Goal: Transaction & Acquisition: Purchase product/service

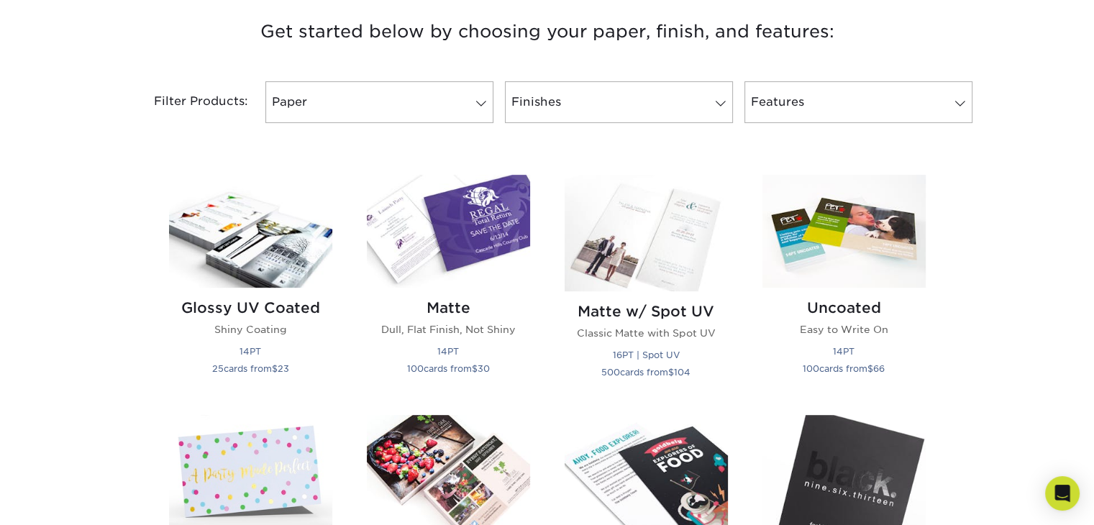
scroll to position [533, 0]
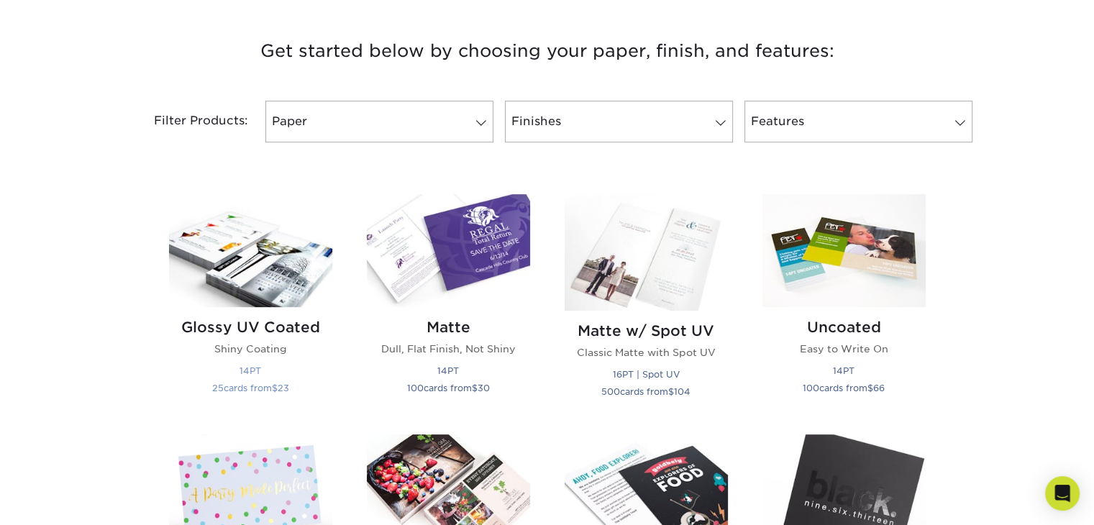
click at [252, 241] on img at bounding box center [250, 250] width 163 height 113
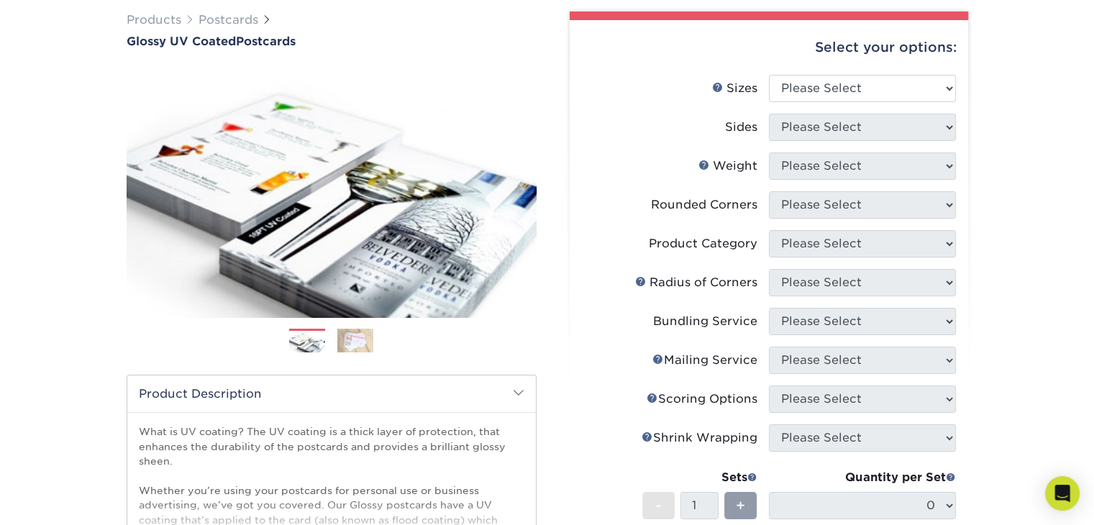
scroll to position [114, 0]
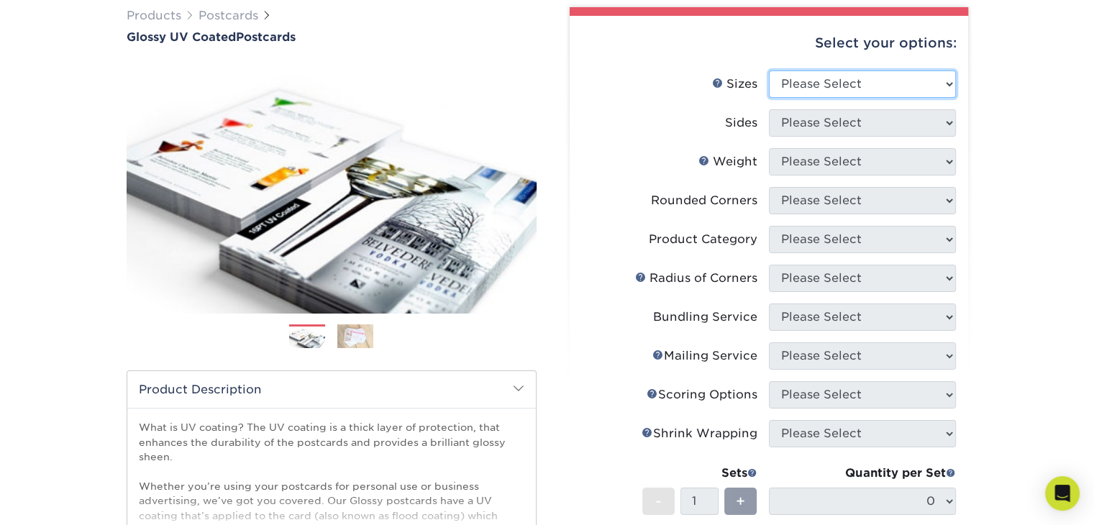
click at [849, 77] on select "Please Select 1.5" x 7" 2" x 4" 2" x 6" 2" x 7" 2" x 8" 2.12" x 5.5" 2.12" x 5.…" at bounding box center [862, 83] width 187 height 27
select select "4.00x6.00"
click at [769, 70] on select "Please Select 1.5" x 7" 2" x 4" 2" x 6" 2" x 7" 2" x 8" 2.12" x 5.5" 2.12" x 5.…" at bounding box center [862, 83] width 187 height 27
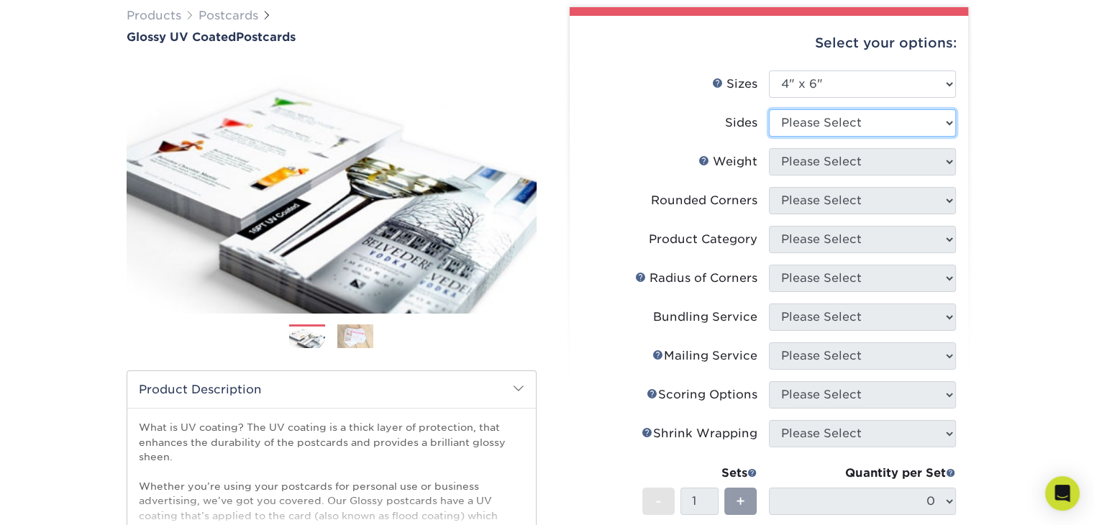
click at [811, 122] on select "Please Select Print Both Sides Print Front Only" at bounding box center [862, 122] width 187 height 27
select select "13abbda7-1d64-4f25-8bb2-c179b224825d"
click at [769, 109] on select "Please Select Print Both Sides Print Front Only" at bounding box center [862, 122] width 187 height 27
click at [829, 161] on select "Please Select 14PT 16PT 18PT C1S" at bounding box center [862, 161] width 187 height 27
select select "14PT"
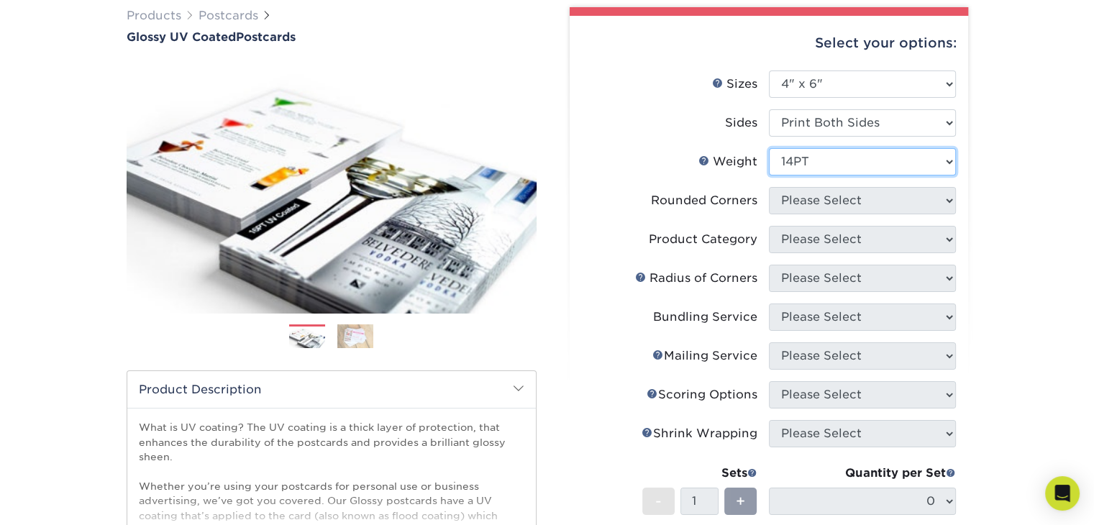
click at [769, 148] on select "Please Select 14PT 16PT 18PT C1S" at bounding box center [862, 161] width 187 height 27
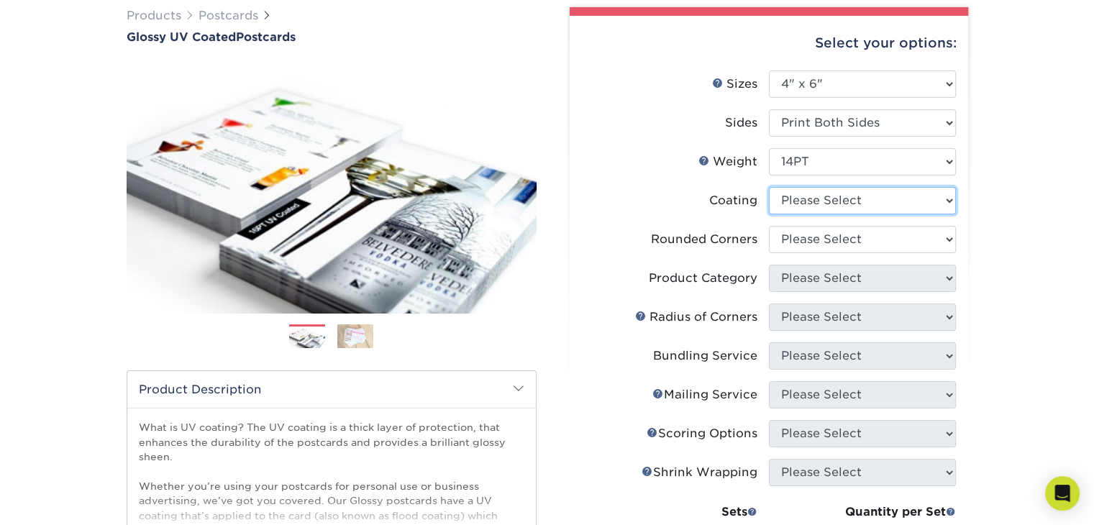
click at [815, 199] on select at bounding box center [862, 200] width 187 height 27
select select "ae367451-b2b8-45df-a344-0f05b6a12993"
click at [769, 187] on select at bounding box center [862, 200] width 187 height 27
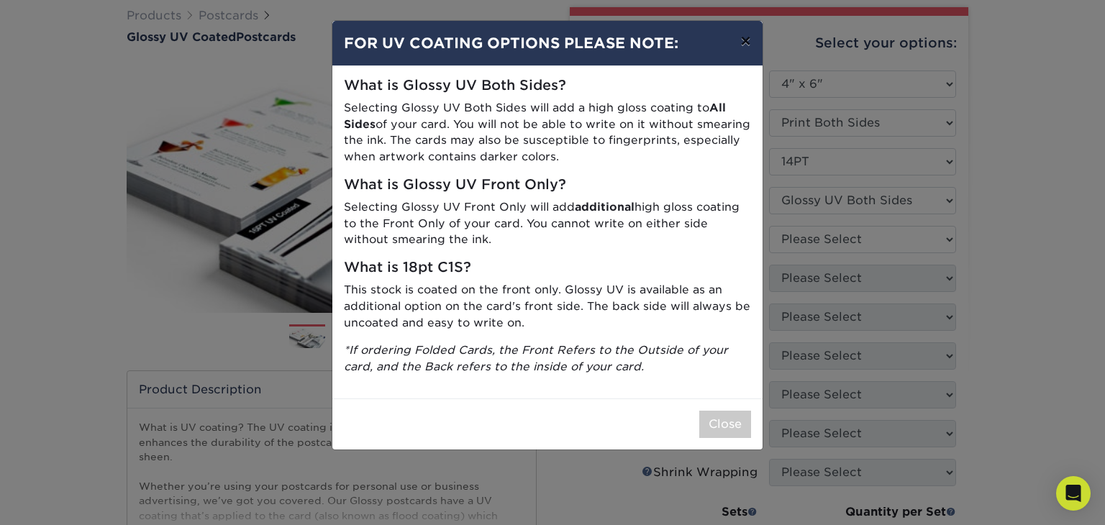
click at [746, 43] on button "×" at bounding box center [744, 41] width 33 height 40
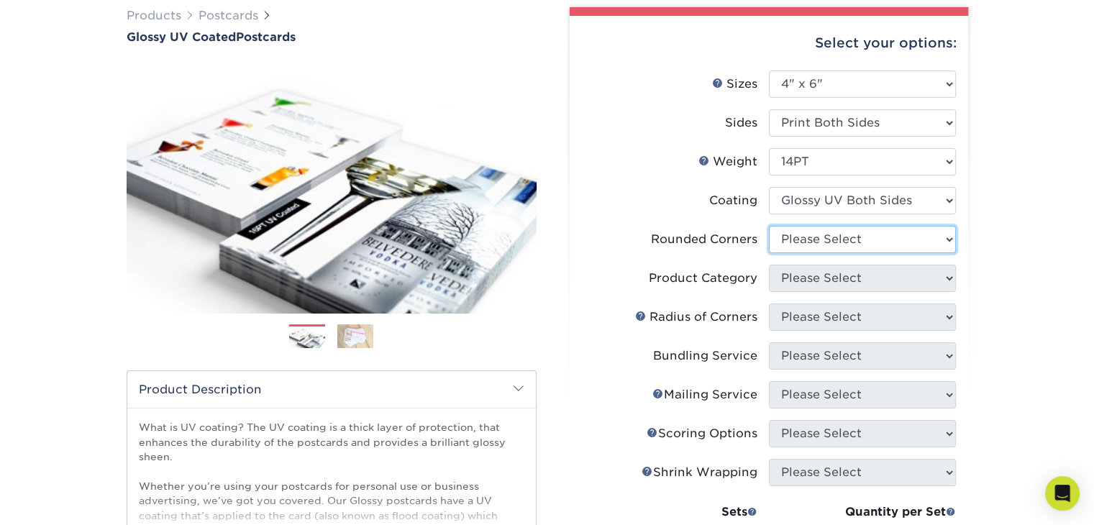
click at [851, 231] on select "Please Select Yes - Round 4 Corners No" at bounding box center [862, 239] width 187 height 27
select select "0"
click at [769, 226] on select "Please Select Yes - Round 4 Corners No" at bounding box center [862, 239] width 187 height 27
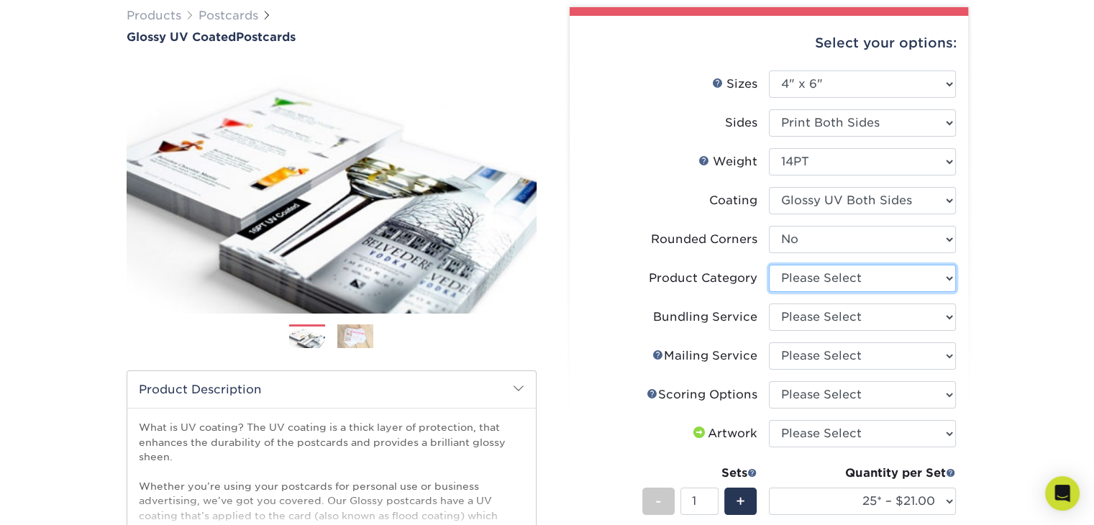
click at [840, 275] on select "Please Select Postcards" at bounding box center [862, 278] width 187 height 27
select select "9b7272e0-d6c8-4c3c-8e97-d3a1bcdab858"
click at [769, 265] on select "Please Select Postcards" at bounding box center [862, 278] width 187 height 27
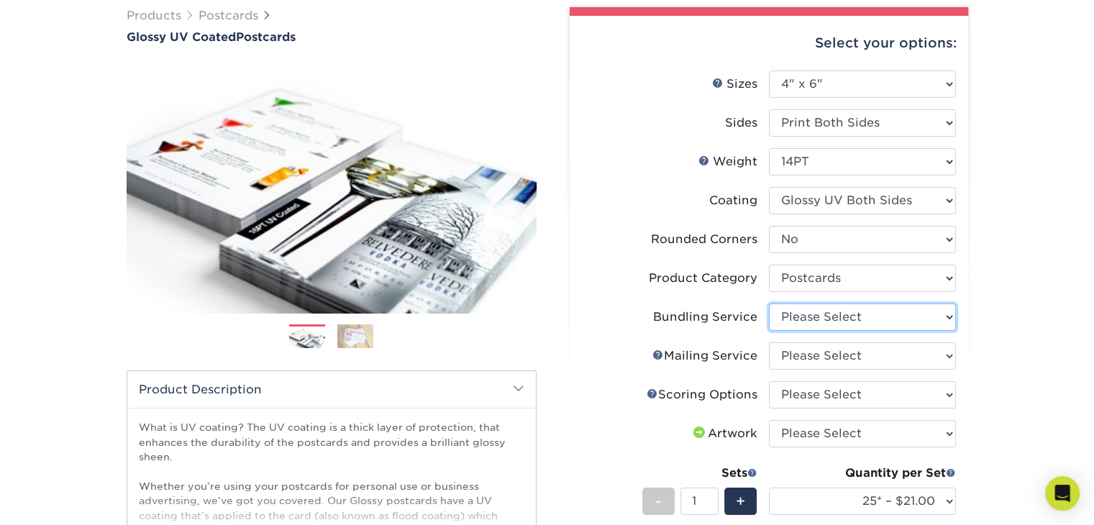
click at [838, 313] on select "Please Select No Bundling Services Yes, Bundles of 50 (+2 Days) Yes, Bundles of…" at bounding box center [862, 316] width 187 height 27
select select "58689abb-25c0-461c-a4c3-a80b627d6649"
click at [769, 303] on select "Please Select No Bundling Services Yes, Bundles of 50 (+2 Days) Yes, Bundles of…" at bounding box center [862, 316] width 187 height 27
click at [890, 349] on select "Please Select No Direct Mailing Service No, I will mail/stamp/imprint Direct Ma…" at bounding box center [862, 355] width 187 height 27
select select "3e5e9bdd-d78a-4c28-a41d-fe1407925ca6"
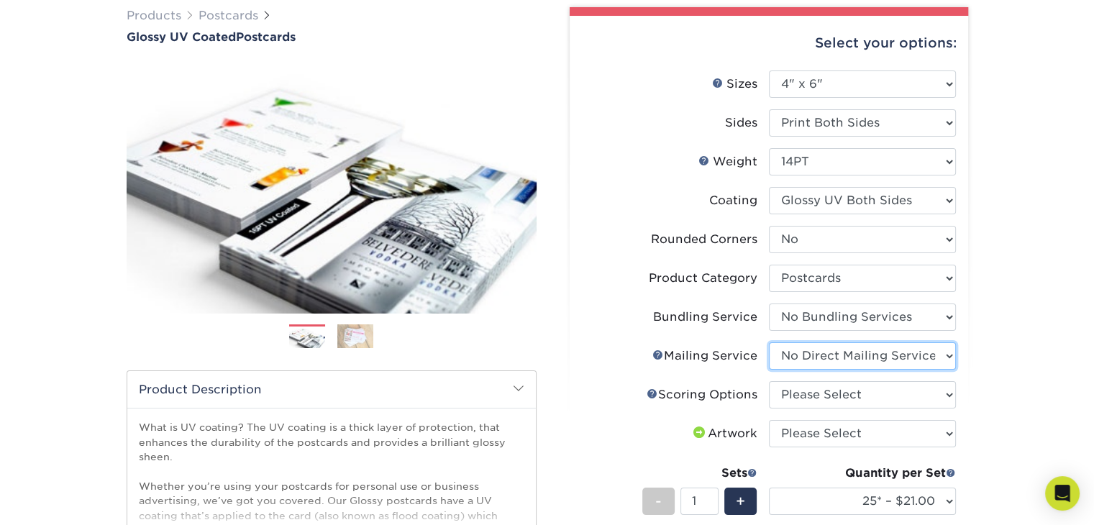
click at [769, 342] on select "Please Select No Direct Mailing Service No, I will mail/stamp/imprint Direct Ma…" at bounding box center [862, 355] width 187 height 27
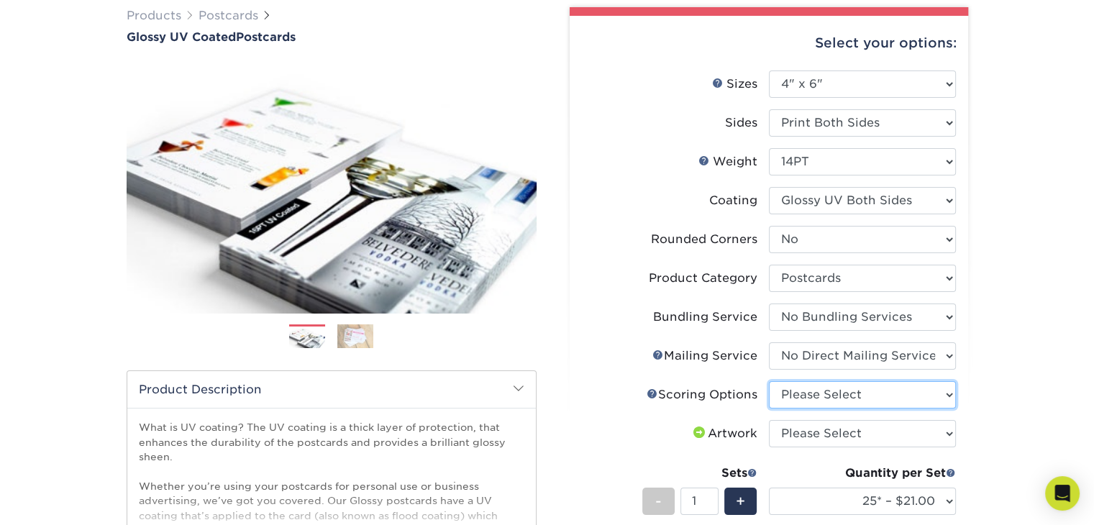
click at [895, 399] on select "Please Select No Scoring One Score" at bounding box center [862, 394] width 187 height 27
select select "16ebe401-5398-422d-8cb0-f3adbb82deb5"
click at [769, 381] on select "Please Select No Scoring One Score" at bounding box center [862, 394] width 187 height 27
click at [890, 425] on select "Please Select I will upload files I need a design - $150" at bounding box center [862, 433] width 187 height 27
select select "upload"
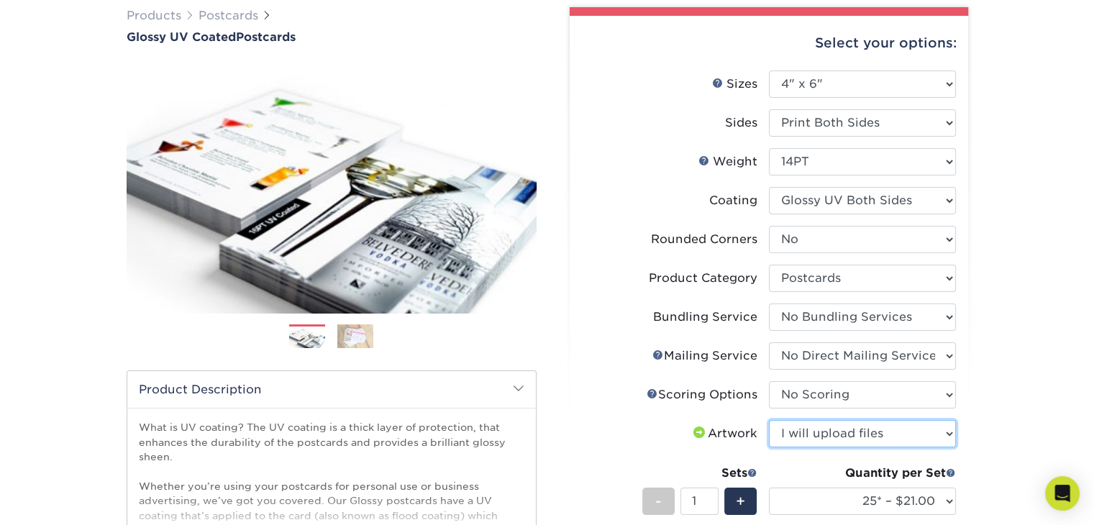
click at [769, 420] on select "Please Select I will upload files I need a design - $150" at bounding box center [862, 433] width 187 height 27
click at [870, 474] on div "Quantity per Set" at bounding box center [862, 473] width 187 height 17
drag, startPoint x: 1092, startPoint y: 223, endPoint x: 1084, endPoint y: 283, distance: 60.2
click at [1084, 283] on div "Products Postcards Glossy UV Coated Postcards Previous Next show more 25" at bounding box center [547, 431] width 1094 height 907
click at [1027, 187] on div "Products Postcards Glossy UV Coated Postcards Previous Next show more 25" at bounding box center [547, 431] width 1094 height 907
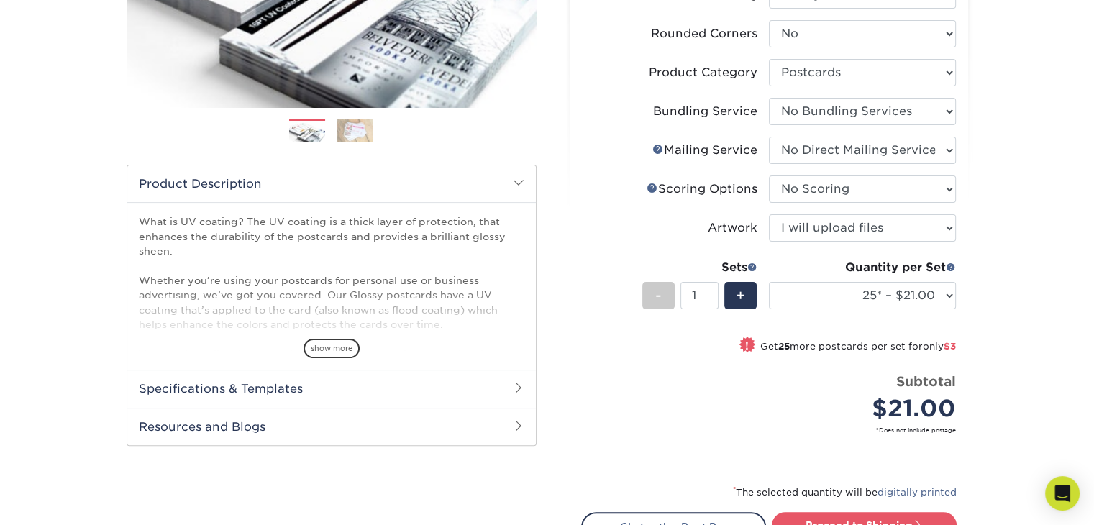
scroll to position [321, 0]
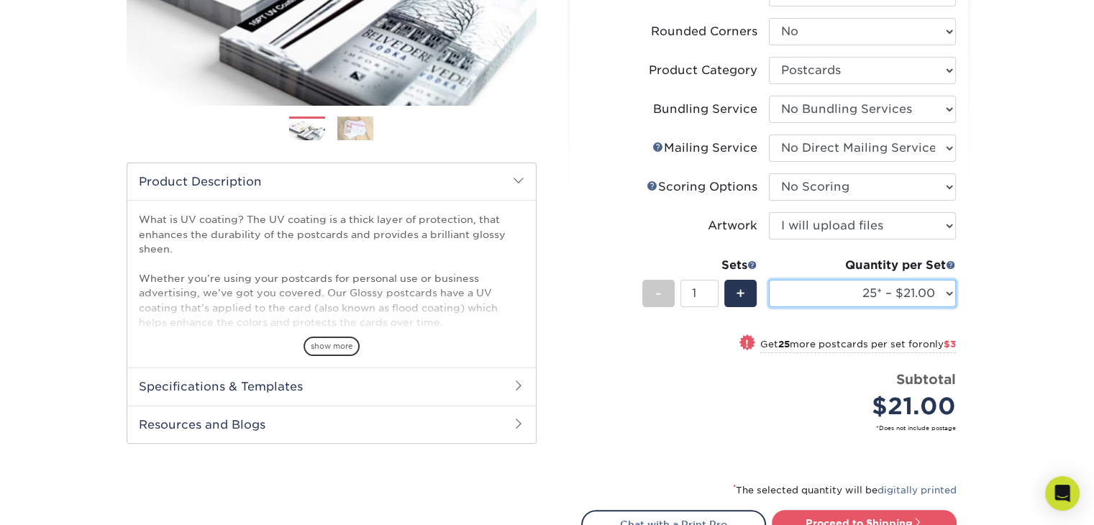
click at [946, 280] on select "25* – $21.00 50* – $24.00 75* – $30.00 100* – $39.00 250* – $62.00 500 – $85.00…" at bounding box center [862, 293] width 187 height 27
click at [769, 280] on select "25* – $21.00 50* – $24.00 75* – $30.00 100* – $39.00 250* – $62.00 500 – $85.00…" at bounding box center [862, 293] width 187 height 27
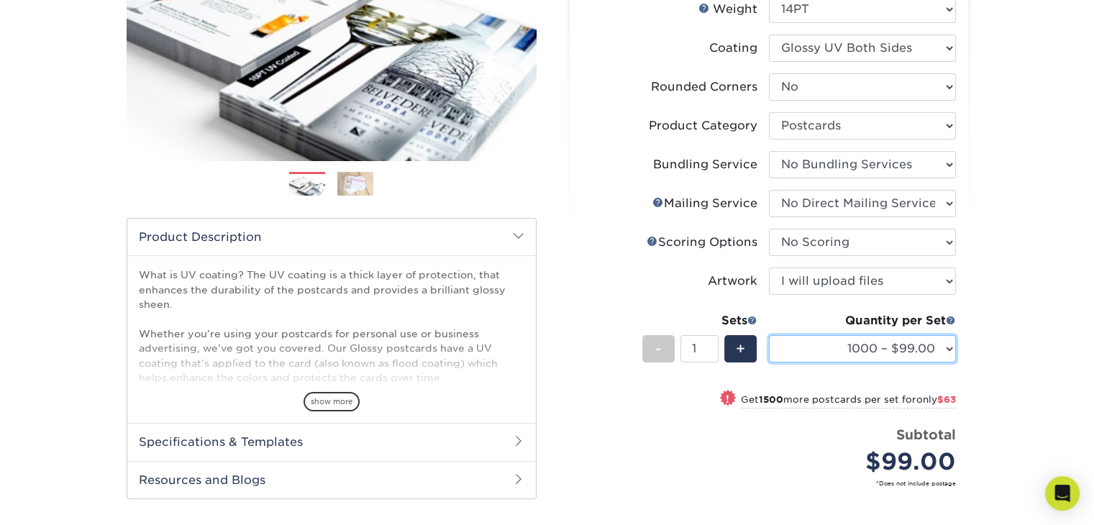
scroll to position [262, 0]
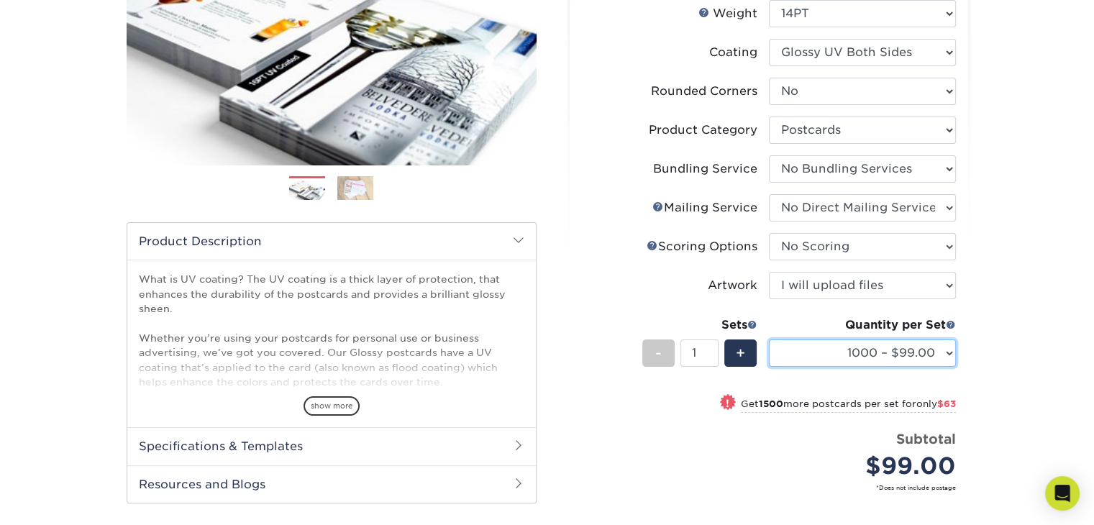
click at [945, 351] on select "25* – $21.00 50* – $24.00 75* – $30.00 100* – $39.00 250* – $62.00 500 – $85.00…" at bounding box center [862, 352] width 187 height 27
select select "500 – $85.00"
click at [769, 339] on select "25* – $21.00 50* – $24.00 75* – $30.00 100* – $39.00 250* – $62.00 500 – $85.00…" at bounding box center [862, 352] width 187 height 27
click at [941, 346] on select "25* – $21.00 50* – $24.00 75* – $30.00 100* – $39.00 250* – $62.00 500 – $85.00…" at bounding box center [862, 352] width 187 height 27
